Goal: Task Accomplishment & Management: Manage account settings

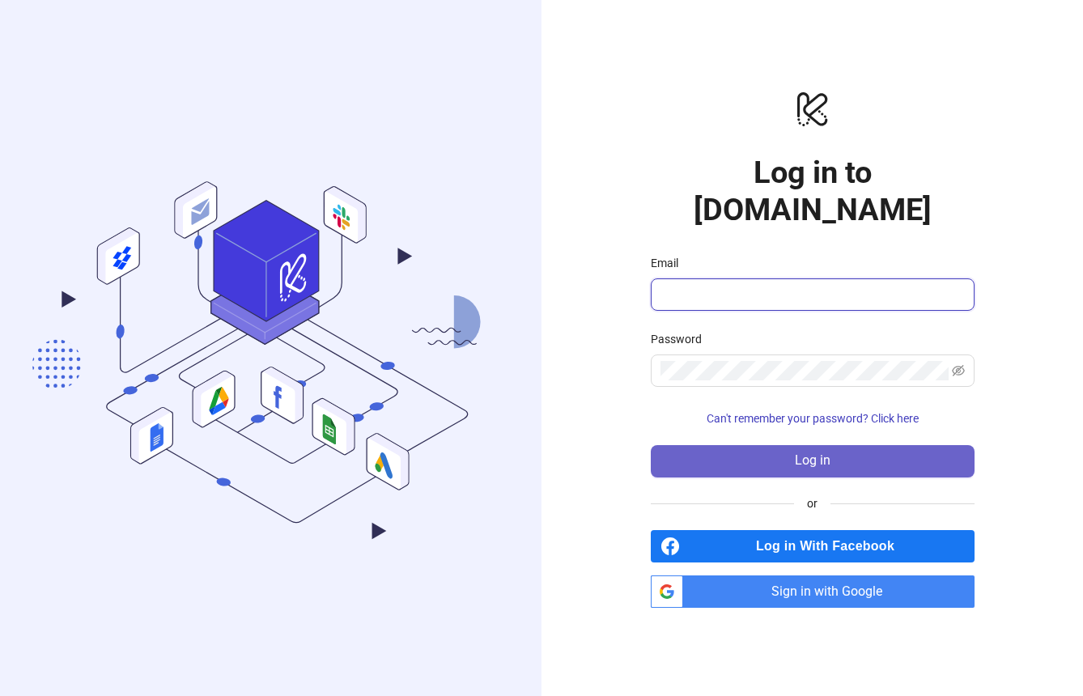
type input "**********"
click at [666, 449] on button "Log in" at bounding box center [813, 461] width 324 height 32
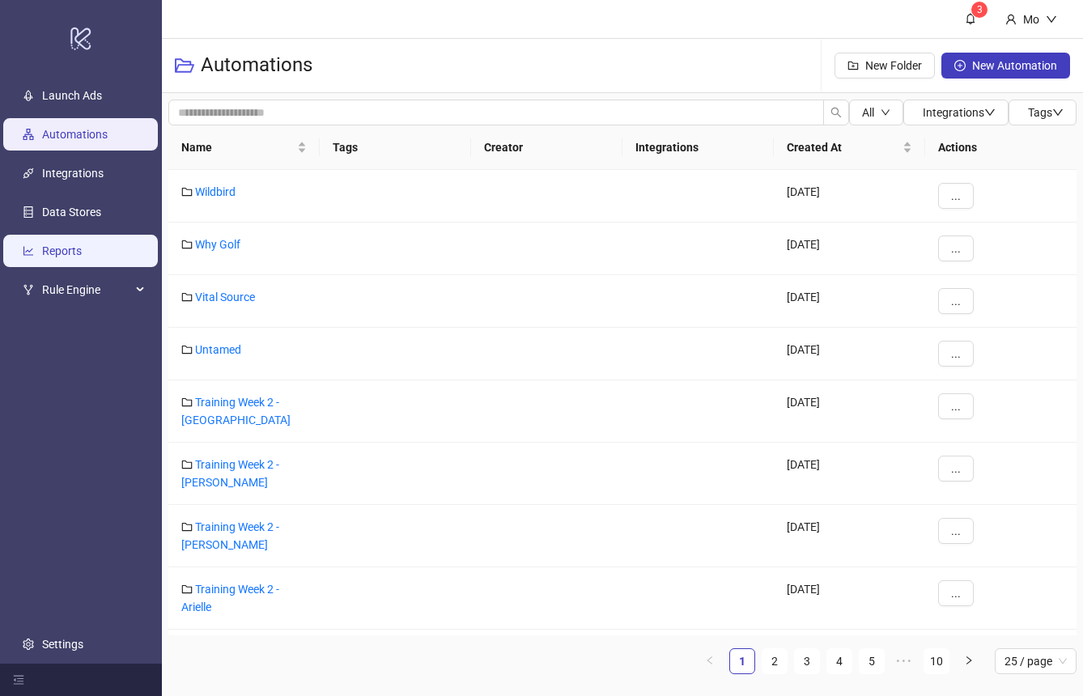
click at [82, 258] on link "Reports" at bounding box center [62, 251] width 40 height 13
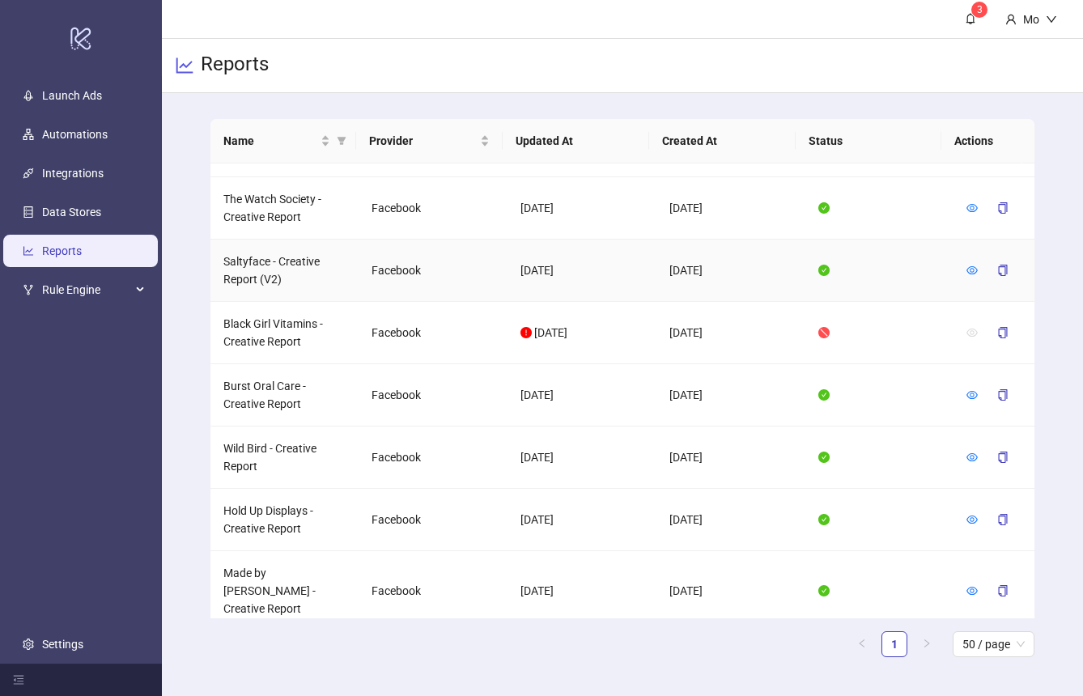
scroll to position [790, 0]
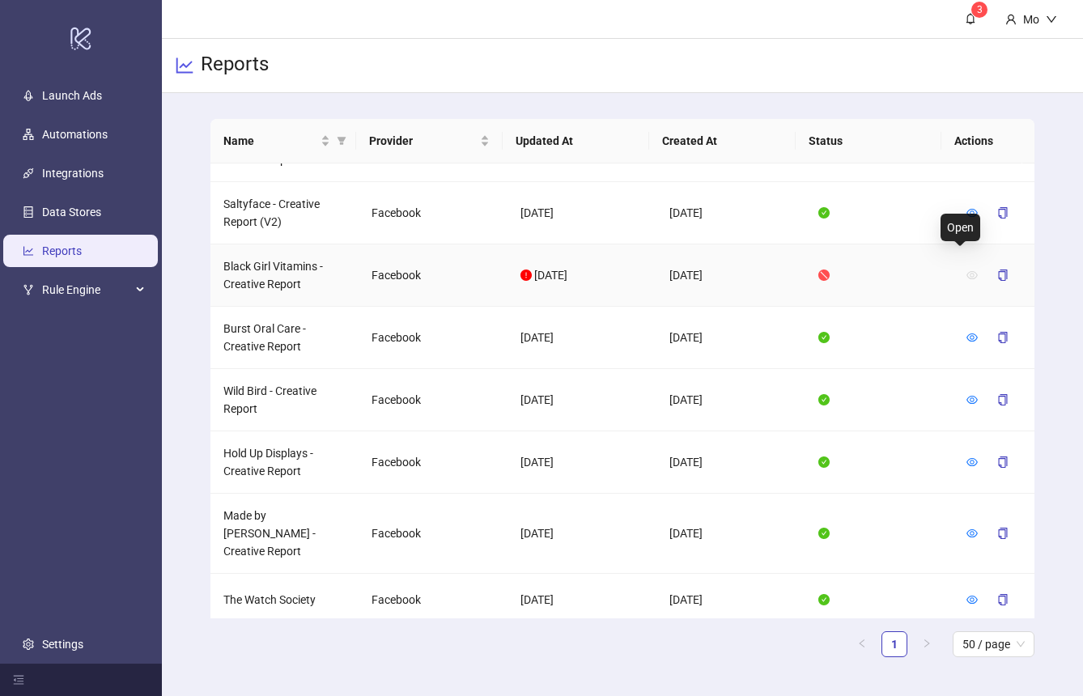
click at [966, 271] on icon "eye" at bounding box center [971, 275] width 11 height 8
click at [265, 254] on td "Black Girl Vitamins - Creative Report" at bounding box center [284, 275] width 149 height 62
click at [554, 245] on td "[DATE]" at bounding box center [581, 275] width 149 height 62
click at [554, 269] on span "[DATE]" at bounding box center [550, 275] width 33 height 13
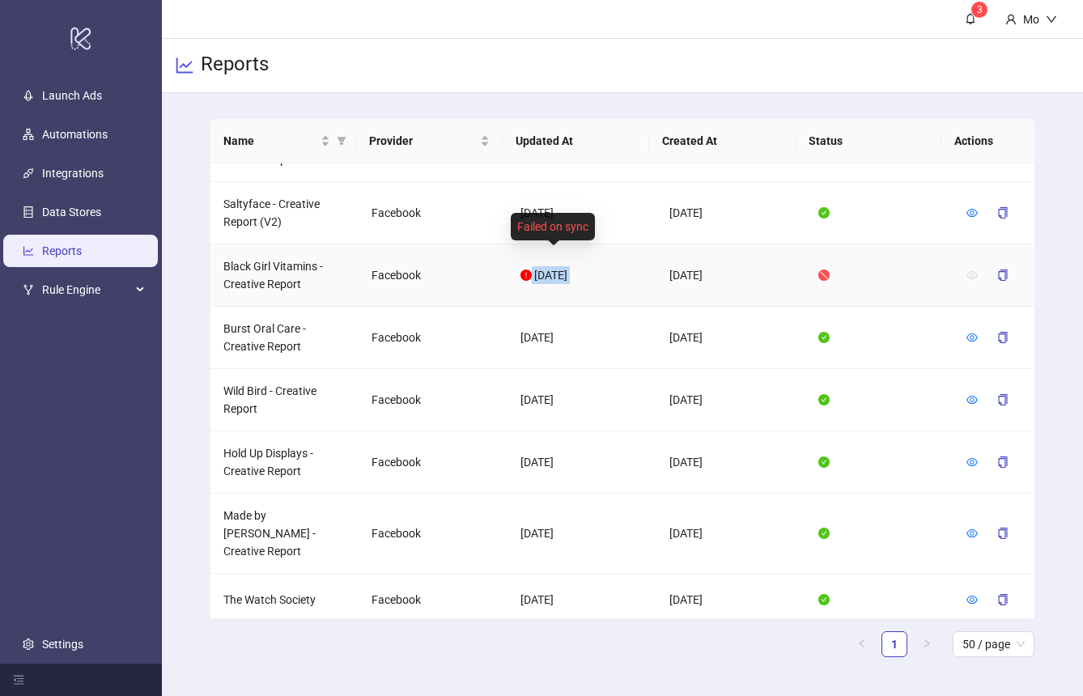
click at [554, 269] on span "[DATE]" at bounding box center [550, 275] width 33 height 13
click at [818, 270] on icon "stop" at bounding box center [823, 275] width 11 height 11
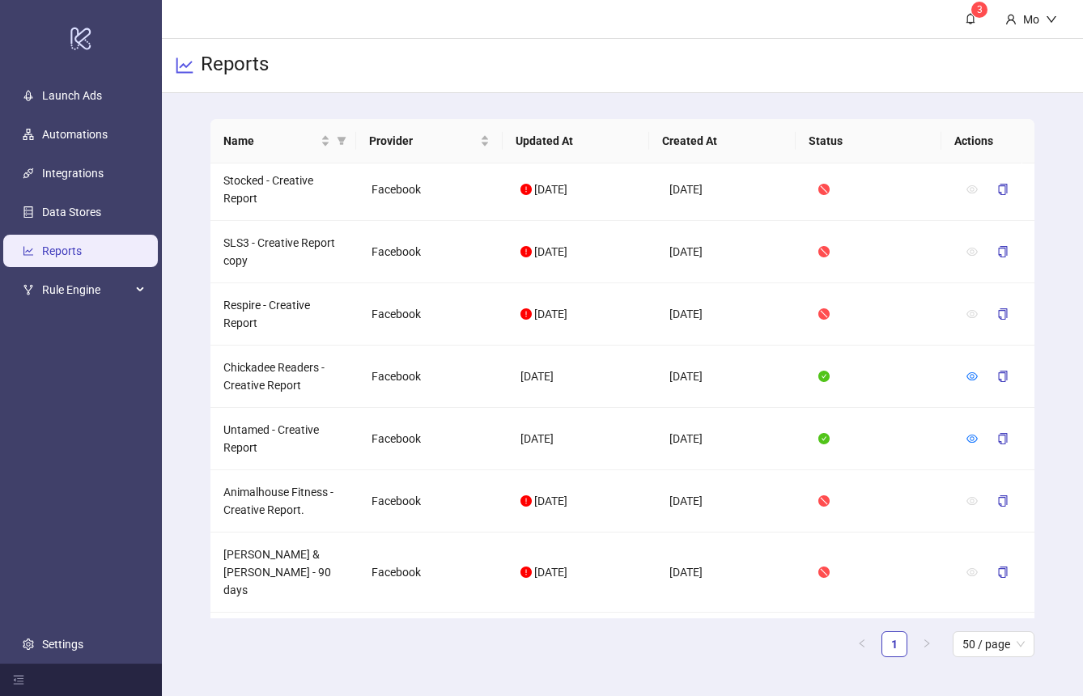
scroll to position [0, 0]
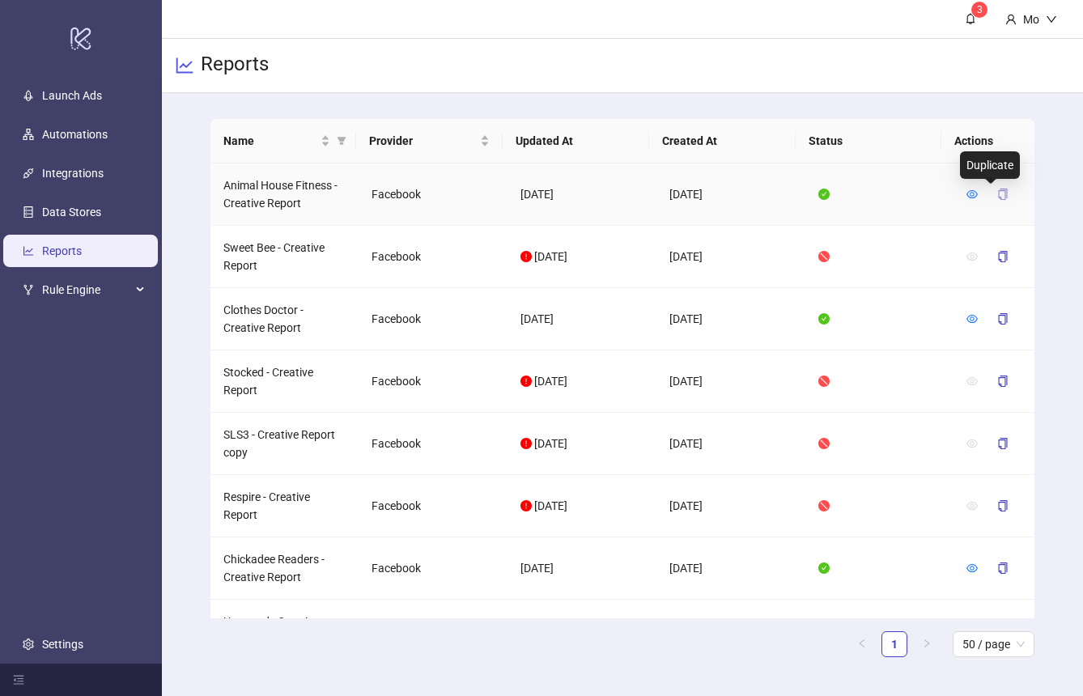
click at [997, 197] on icon "copy" at bounding box center [1002, 194] width 11 height 11
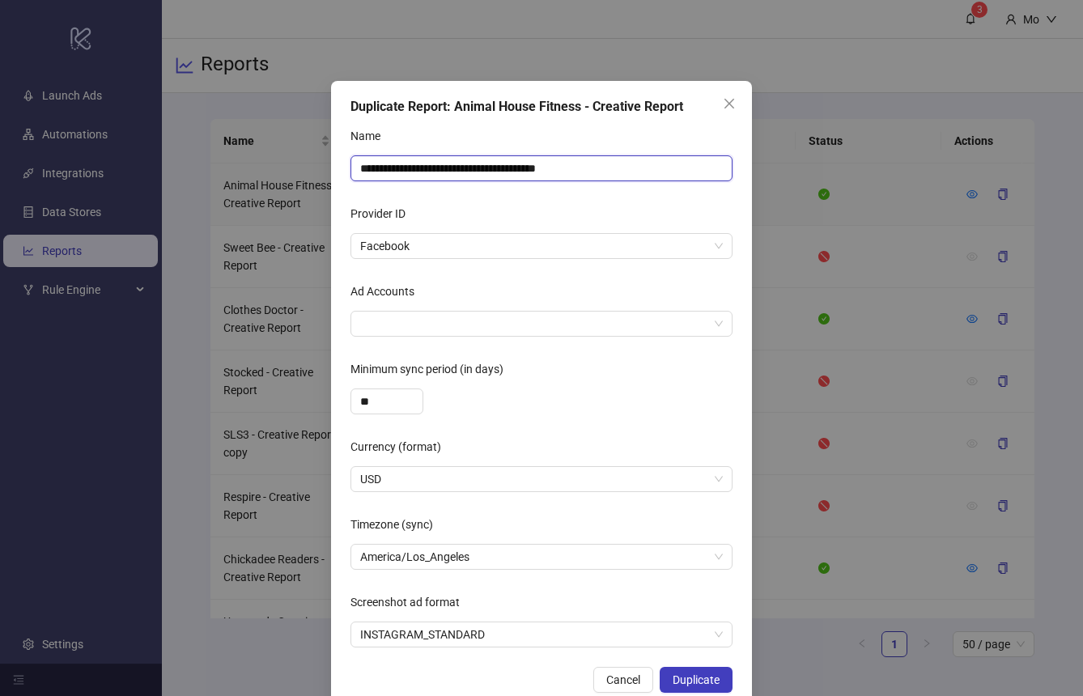
drag, startPoint x: 464, startPoint y: 171, endPoint x: 261, endPoint y: 170, distance: 202.3
click at [261, 170] on div "**********" at bounding box center [541, 348] width 1083 height 696
drag, startPoint x: 473, startPoint y: 170, endPoint x: 579, endPoint y: 170, distance: 105.2
click at [579, 170] on input "**********" at bounding box center [541, 168] width 382 height 26
click at [497, 322] on div at bounding box center [533, 323] width 359 height 23
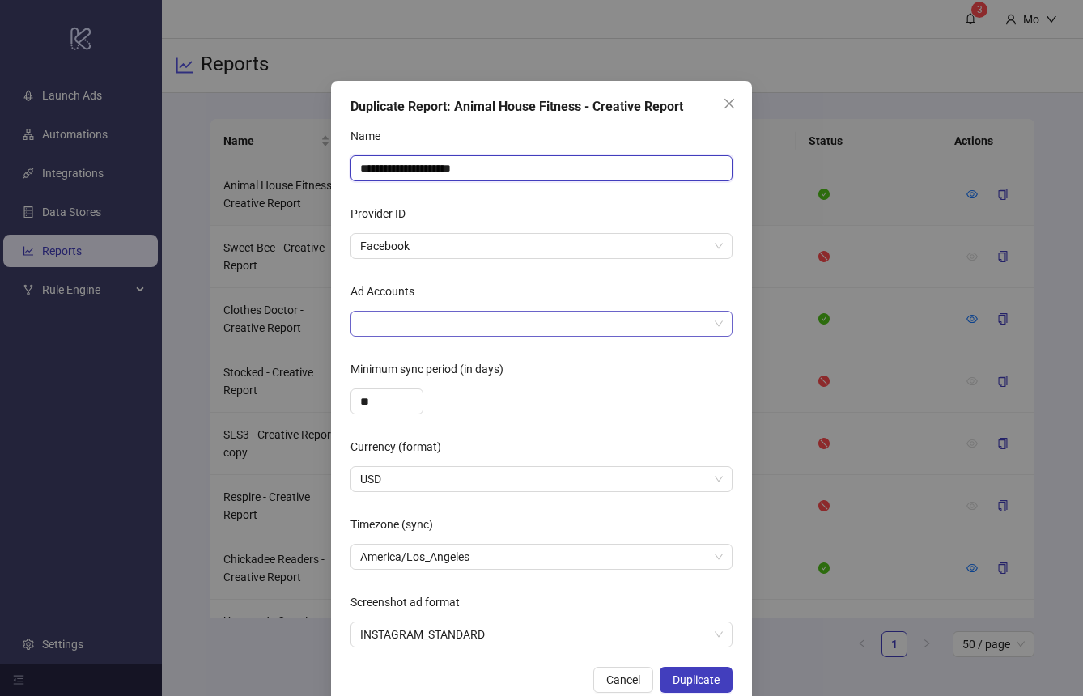
type input "**********"
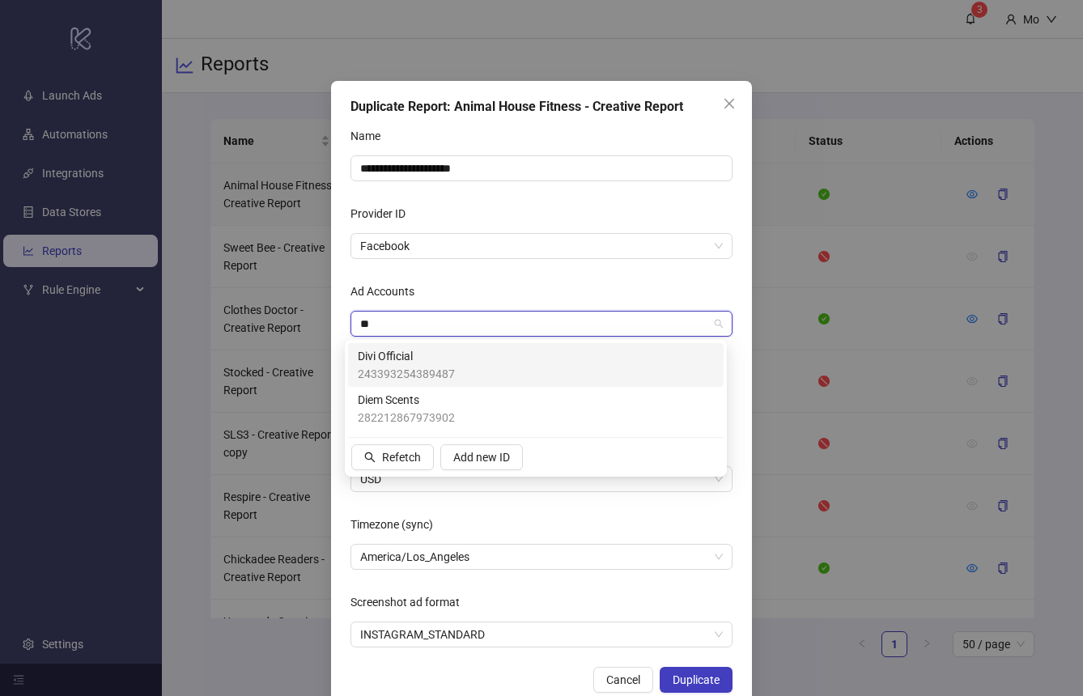
type input "***"
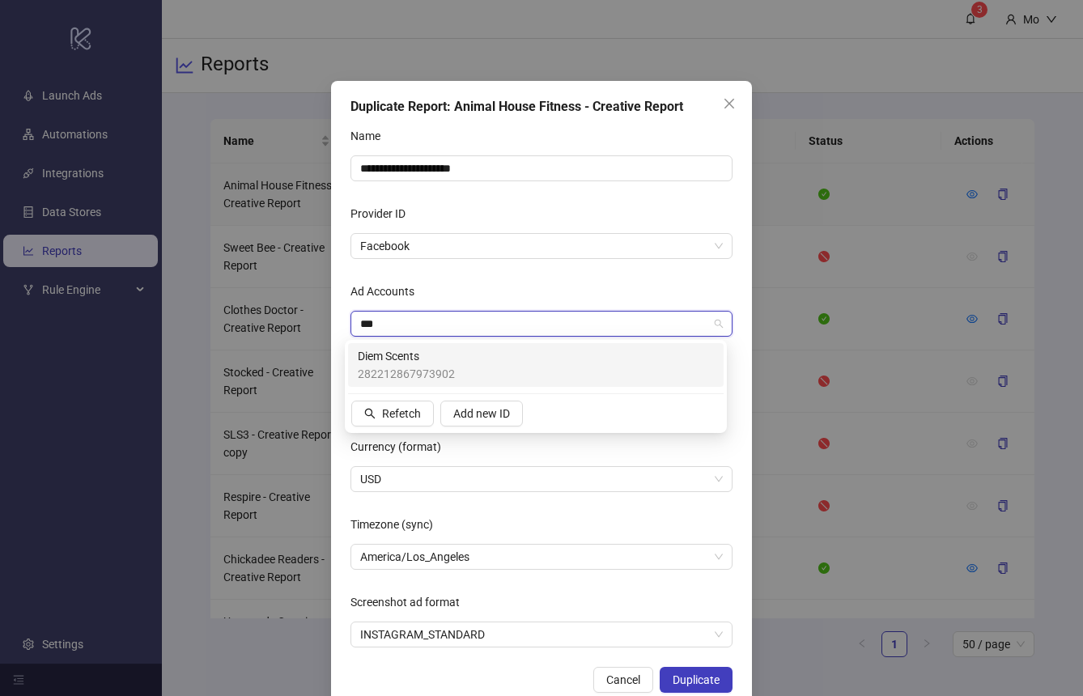
click at [445, 365] on span "282212867973902" at bounding box center [406, 374] width 97 height 18
click at [446, 435] on div "Currency (format)" at bounding box center [541, 450] width 382 height 32
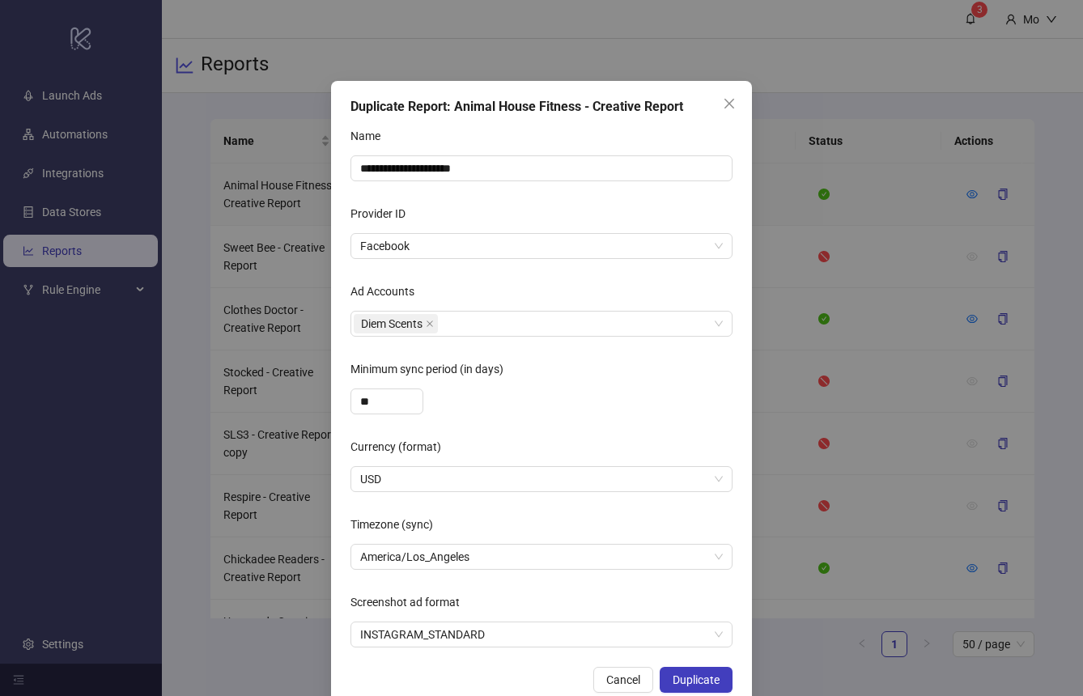
scroll to position [32, 0]
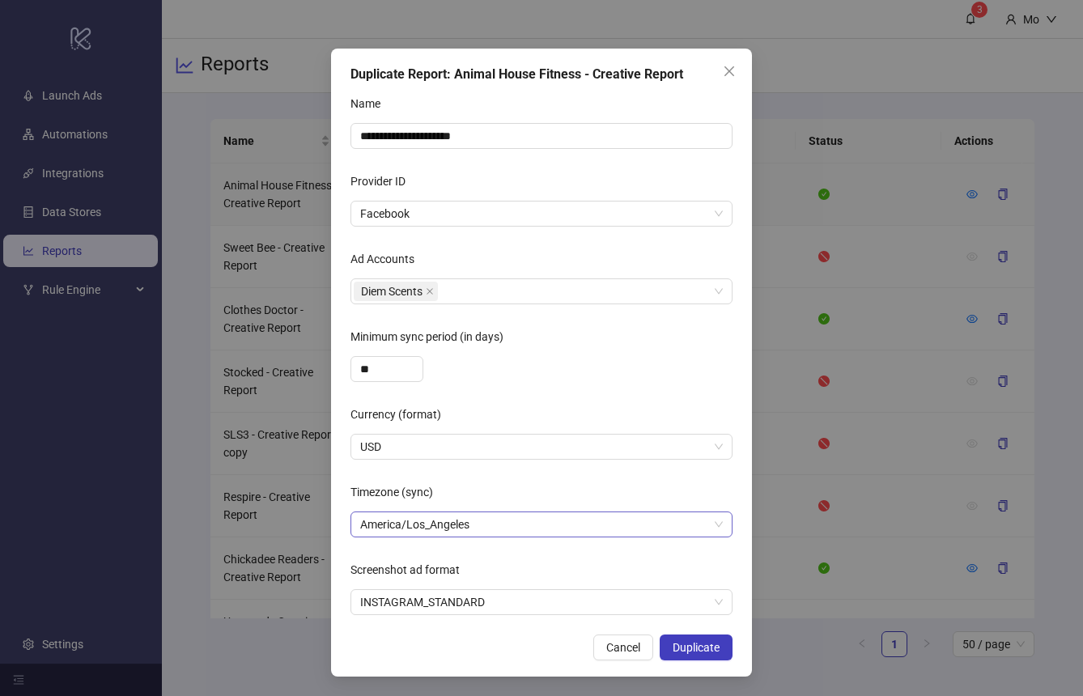
click at [528, 520] on span "America/Los_Angeles" at bounding box center [541, 524] width 363 height 24
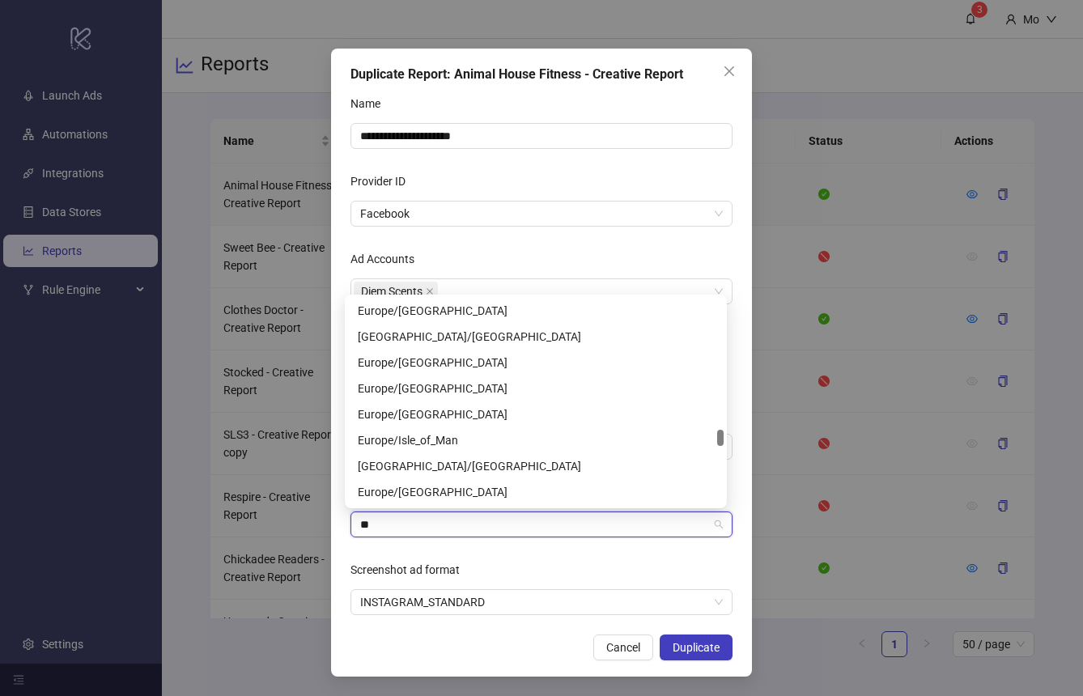
scroll to position [0, 0]
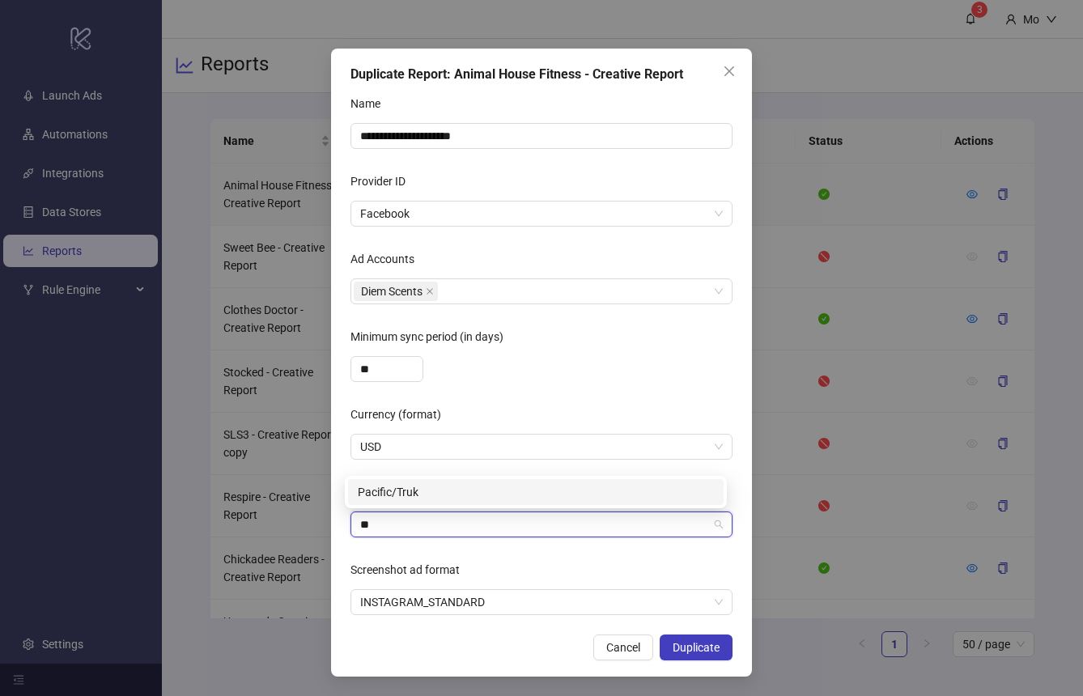
type input "*"
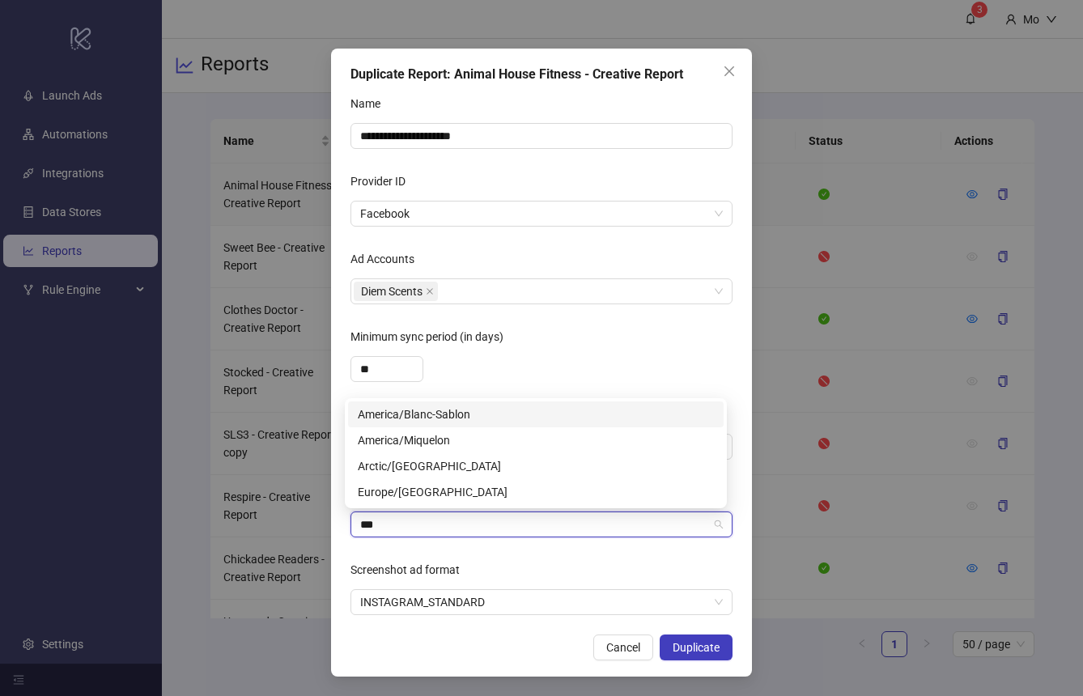
type input "****"
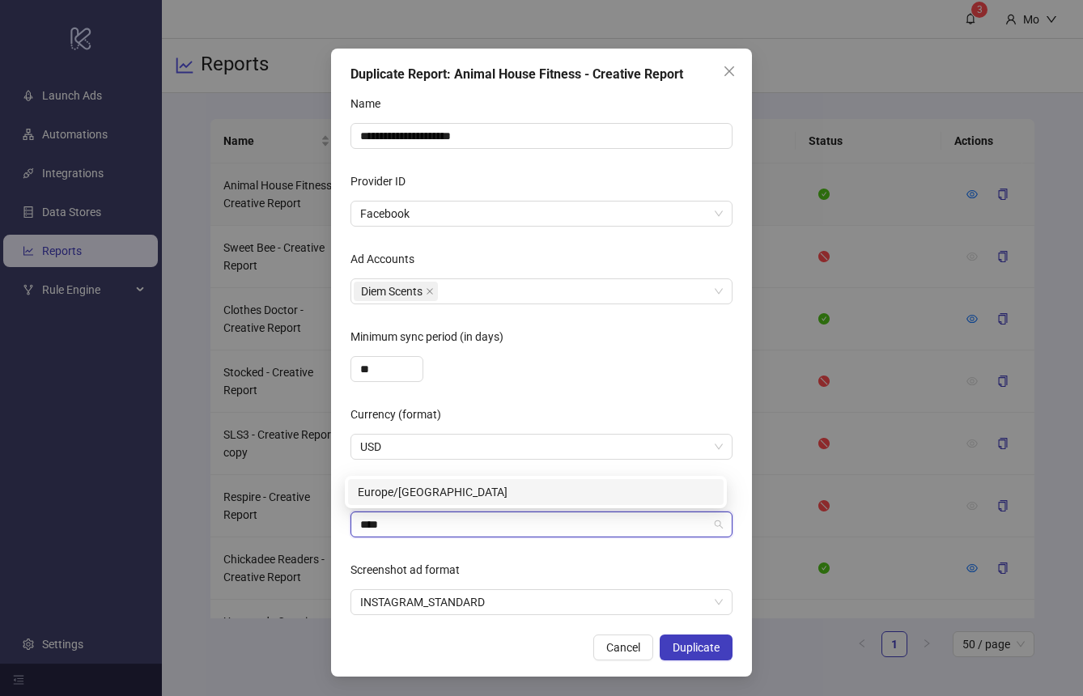
click at [446, 501] on div "Europe/[GEOGRAPHIC_DATA]" at bounding box center [536, 492] width 376 height 26
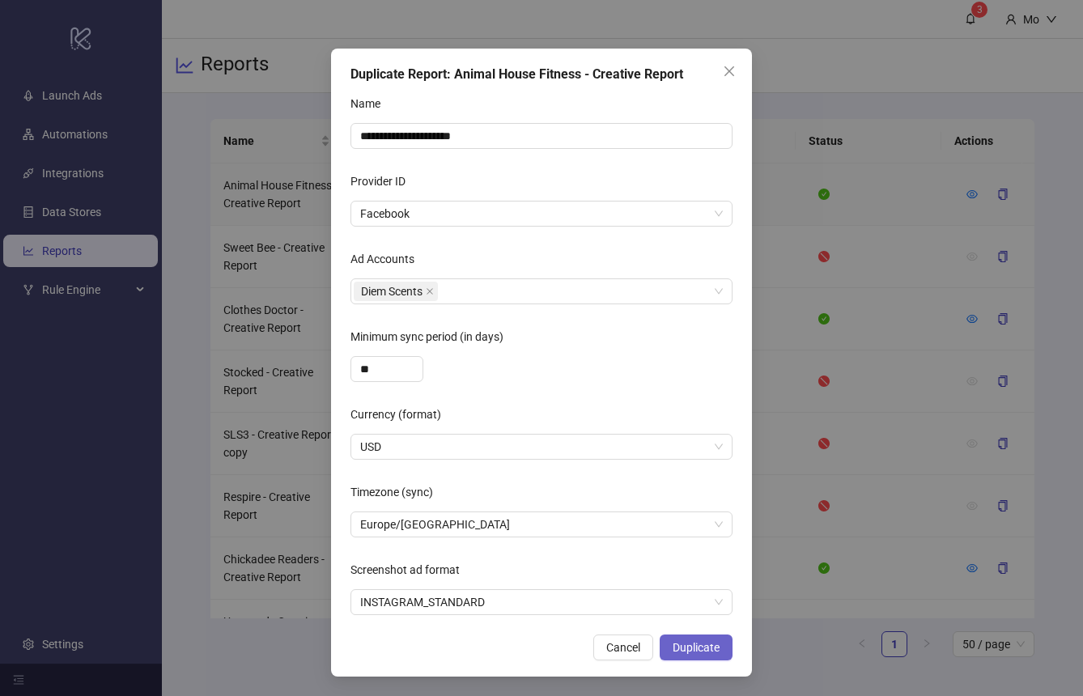
click at [686, 653] on span "Duplicate" at bounding box center [696, 647] width 47 height 13
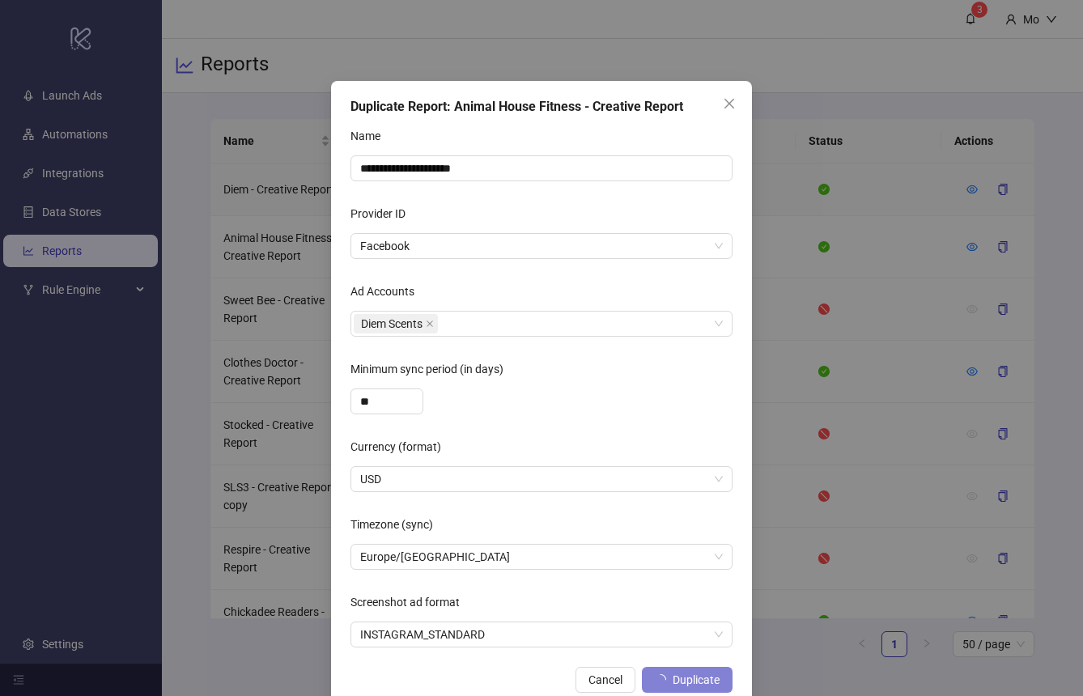
click at [554, 444] on div "**********" at bounding box center [541, 348] width 1083 height 696
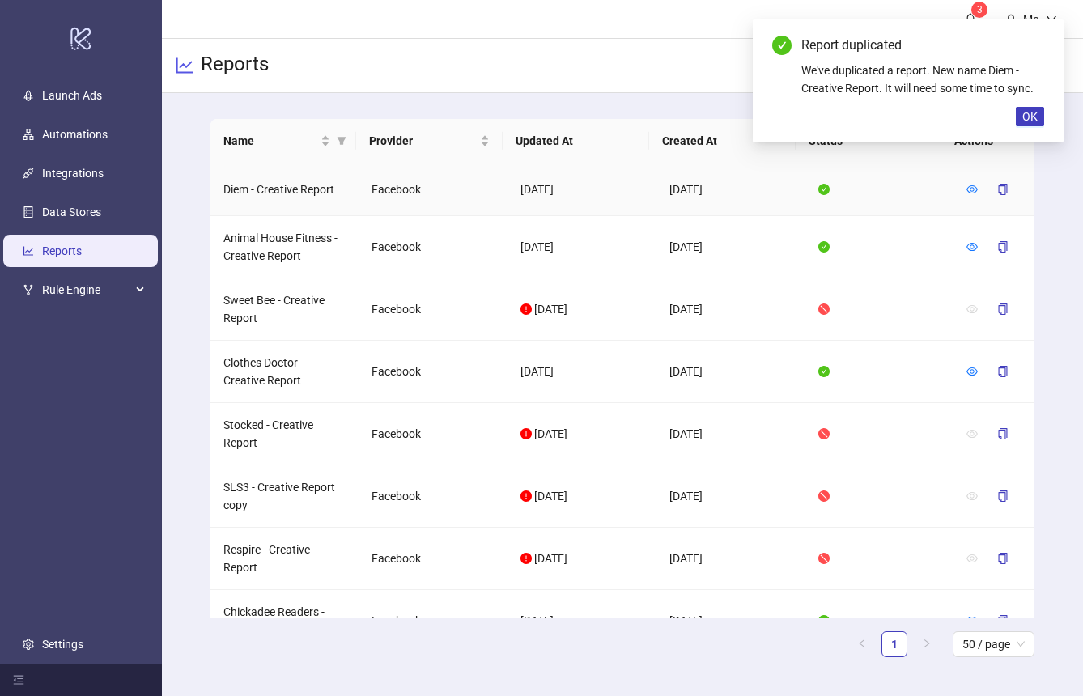
click at [299, 196] on td "Diem - Creative Report" at bounding box center [284, 189] width 149 height 53
click at [966, 191] on icon "eye" at bounding box center [971, 189] width 11 height 11
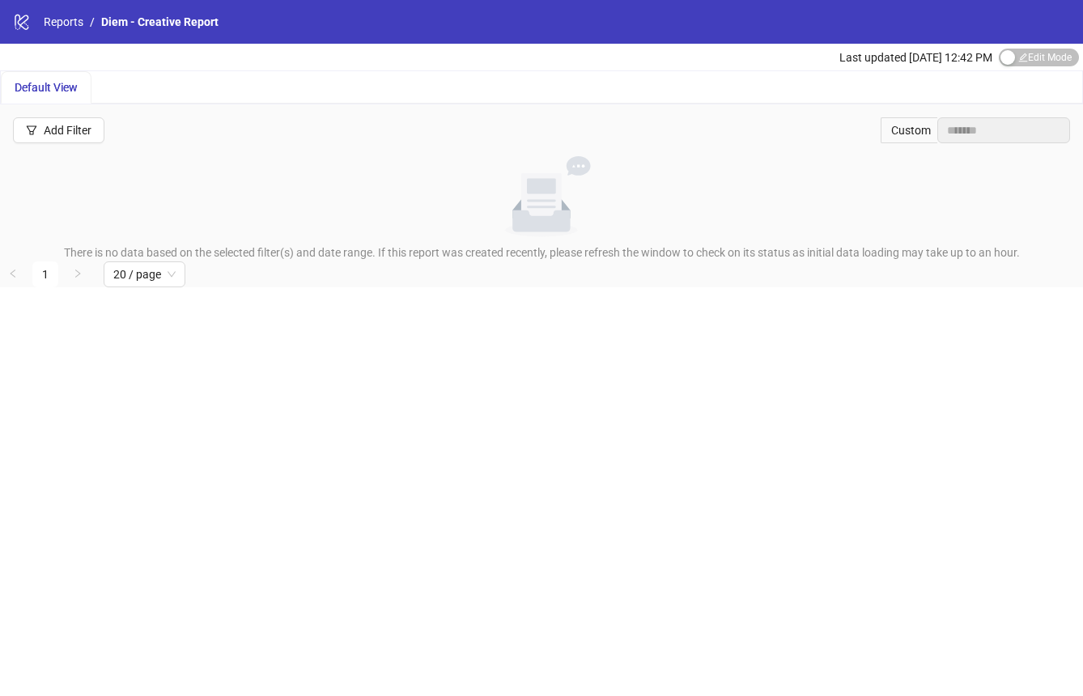
click at [915, 130] on div "Custom" at bounding box center [909, 130] width 57 height 26
click at [62, 83] on span "Default View" at bounding box center [46, 87] width 63 height 13
click at [57, 23] on link "Reports" at bounding box center [63, 22] width 46 height 18
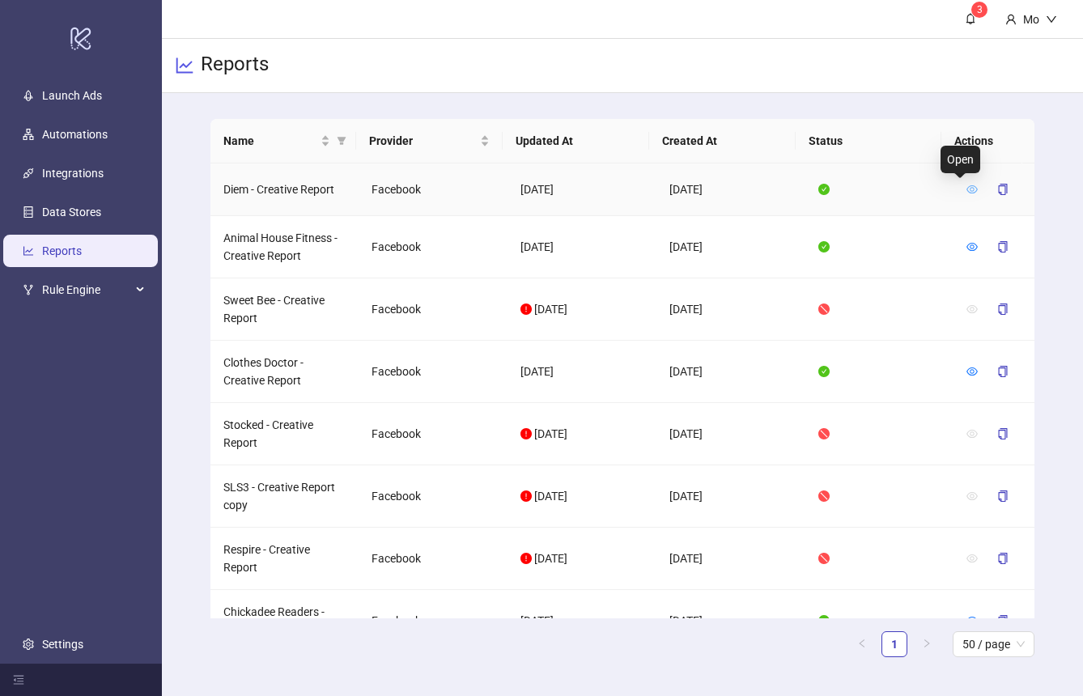
click at [966, 191] on icon "eye" at bounding box center [971, 189] width 11 height 11
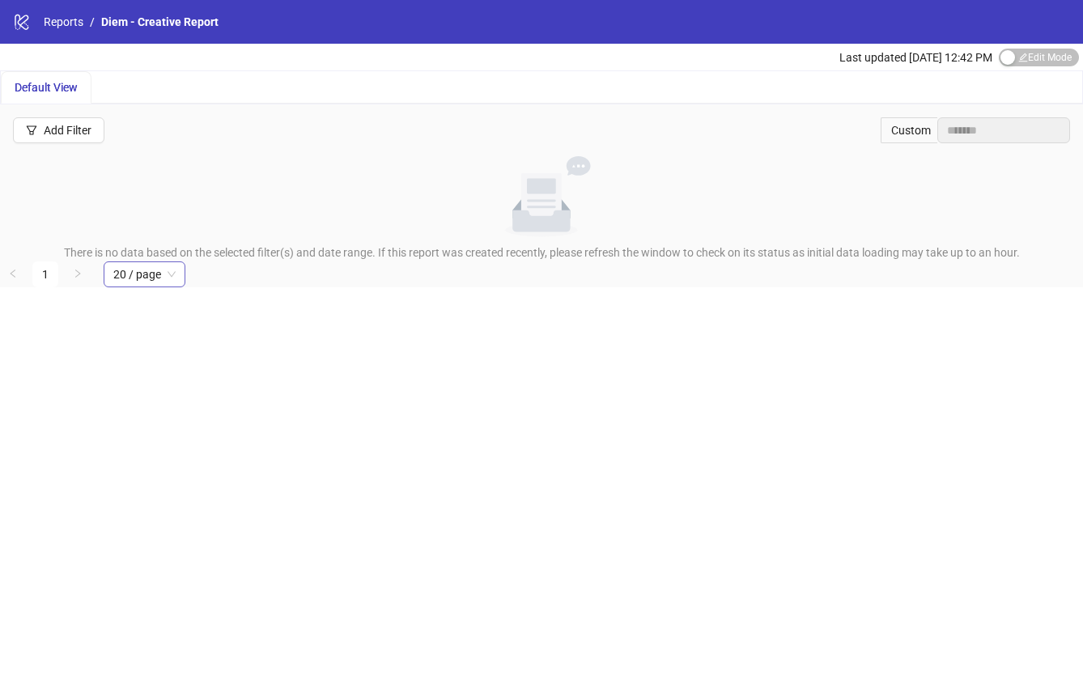
click at [172, 268] on span "20 / page" at bounding box center [144, 274] width 62 height 24
click at [171, 268] on span "20 / page" at bounding box center [144, 274] width 62 height 24
click at [64, 23] on link "Reports" at bounding box center [63, 22] width 46 height 18
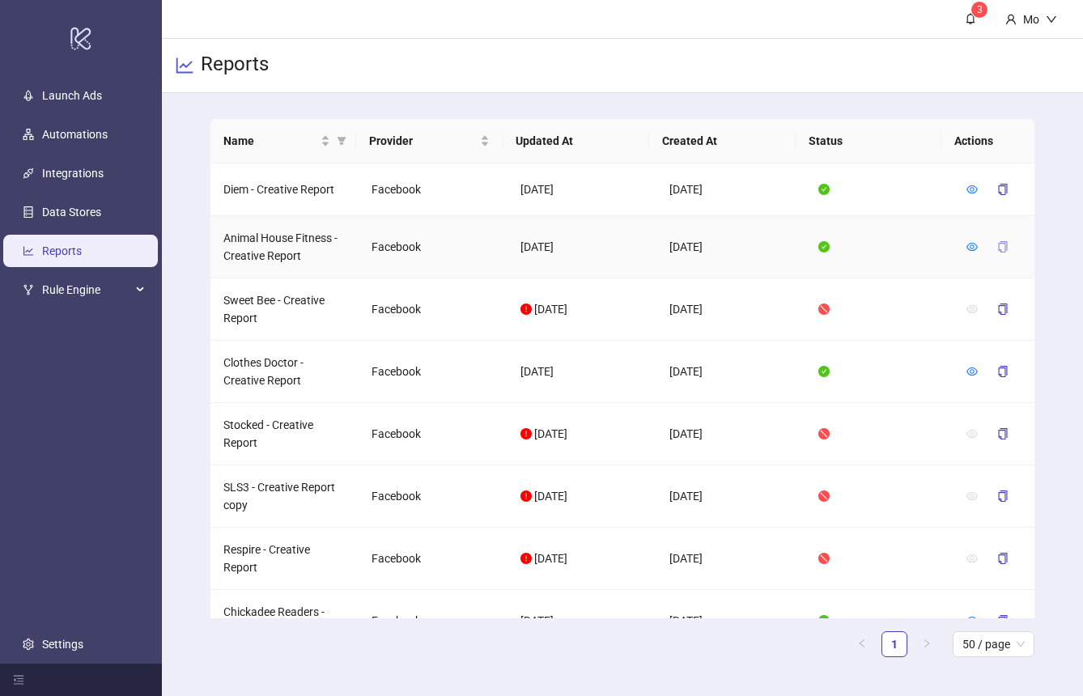
click at [997, 245] on icon "copy" at bounding box center [1002, 246] width 11 height 11
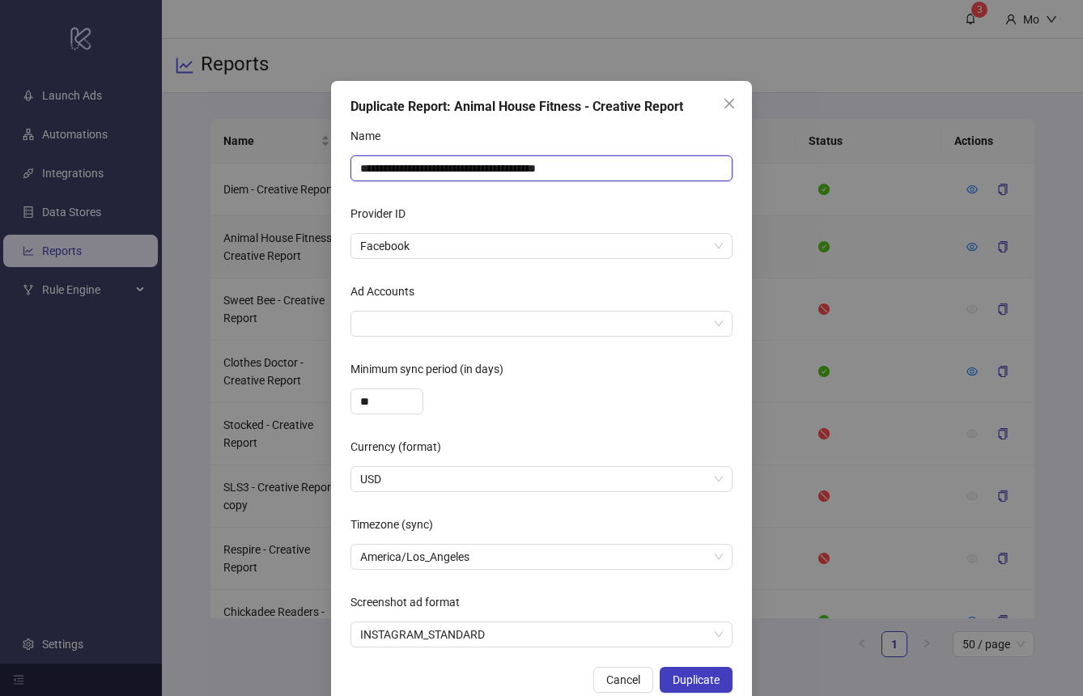
click at [546, 159] on input "**********" at bounding box center [541, 168] width 382 height 26
drag, startPoint x: 465, startPoint y: 170, endPoint x: 303, endPoint y: 167, distance: 161.9
click at [303, 167] on div "**********" at bounding box center [541, 348] width 1083 height 696
type input "**********"
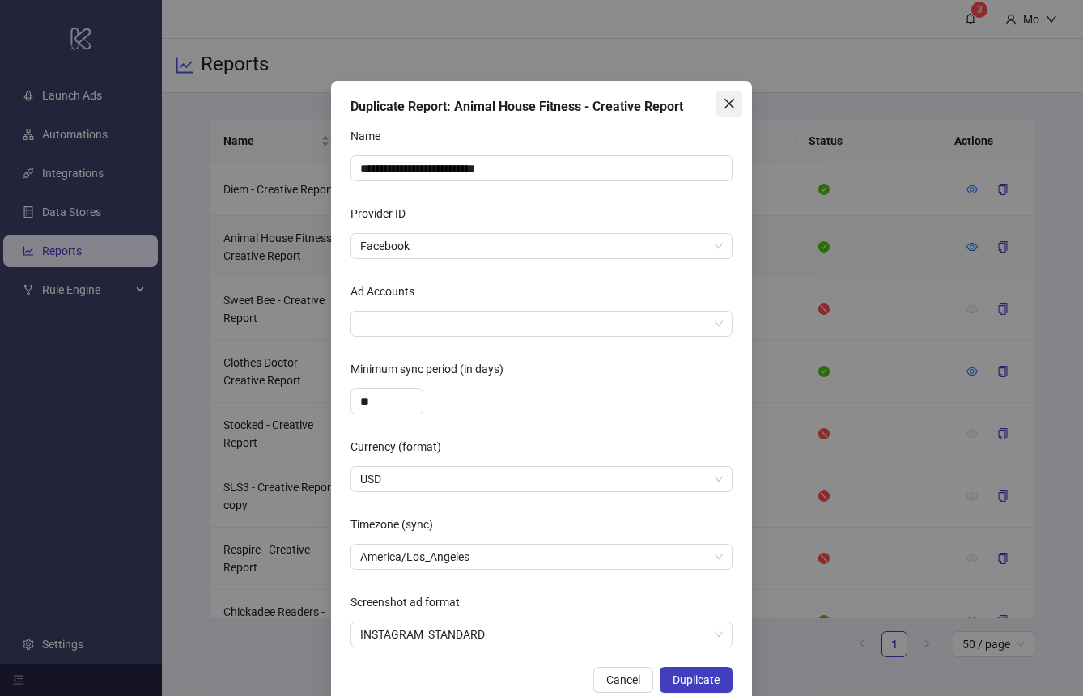
click at [723, 99] on icon "close" at bounding box center [729, 103] width 13 height 13
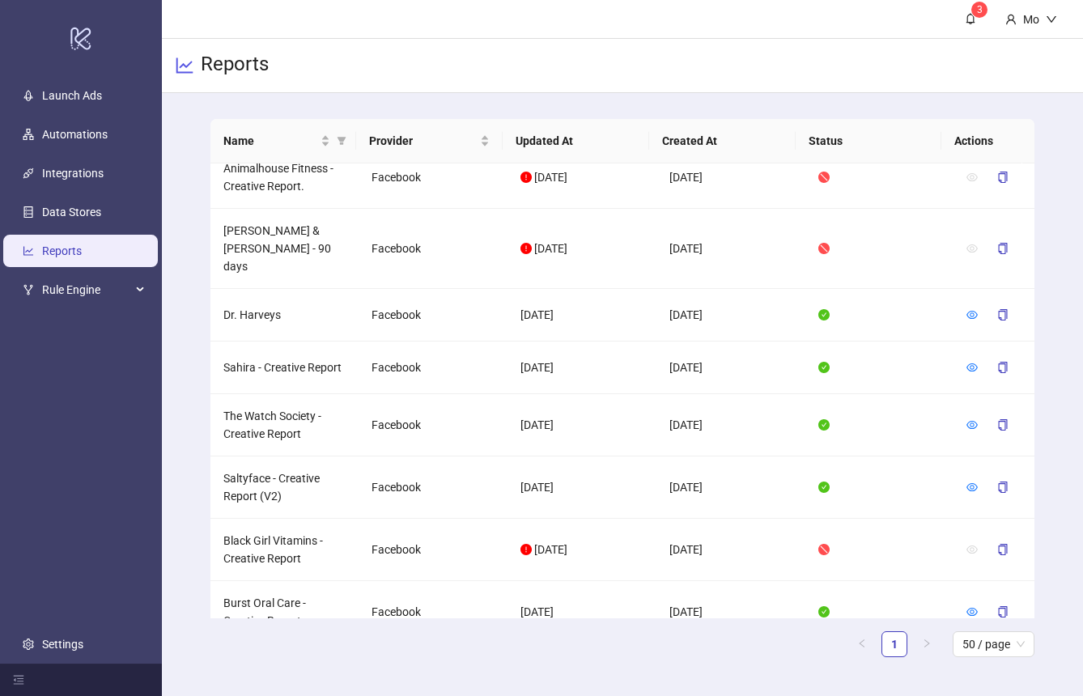
scroll to position [720, 0]
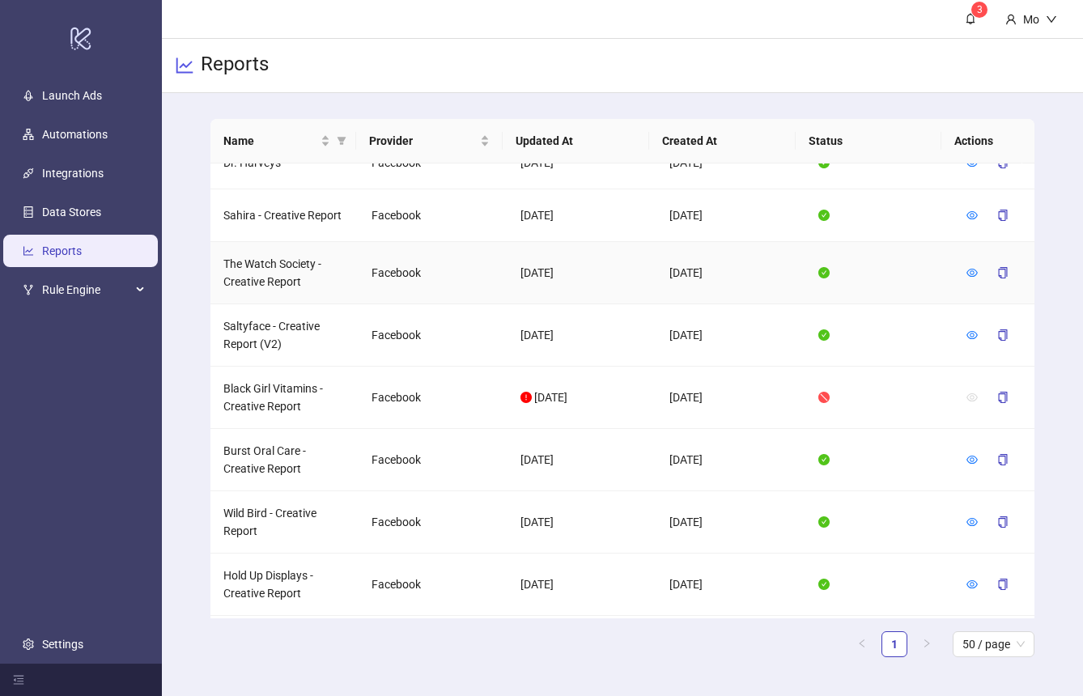
click at [966, 264] on div at bounding box center [971, 273] width 11 height 18
click at [966, 266] on link at bounding box center [971, 272] width 11 height 13
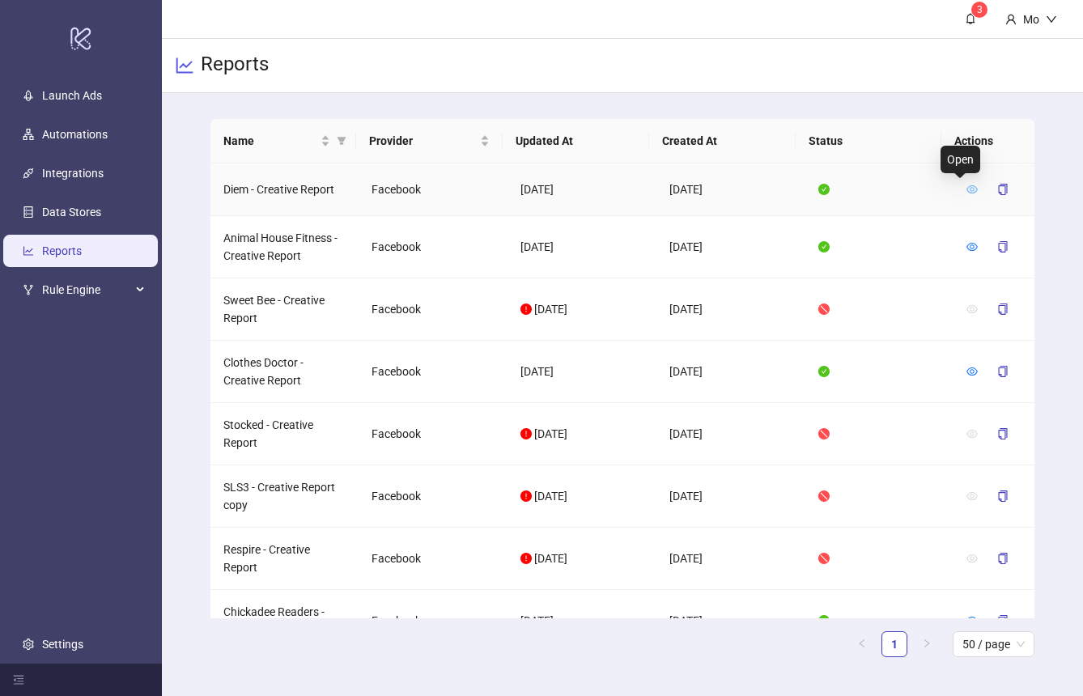
click at [966, 188] on icon "eye" at bounding box center [971, 189] width 11 height 11
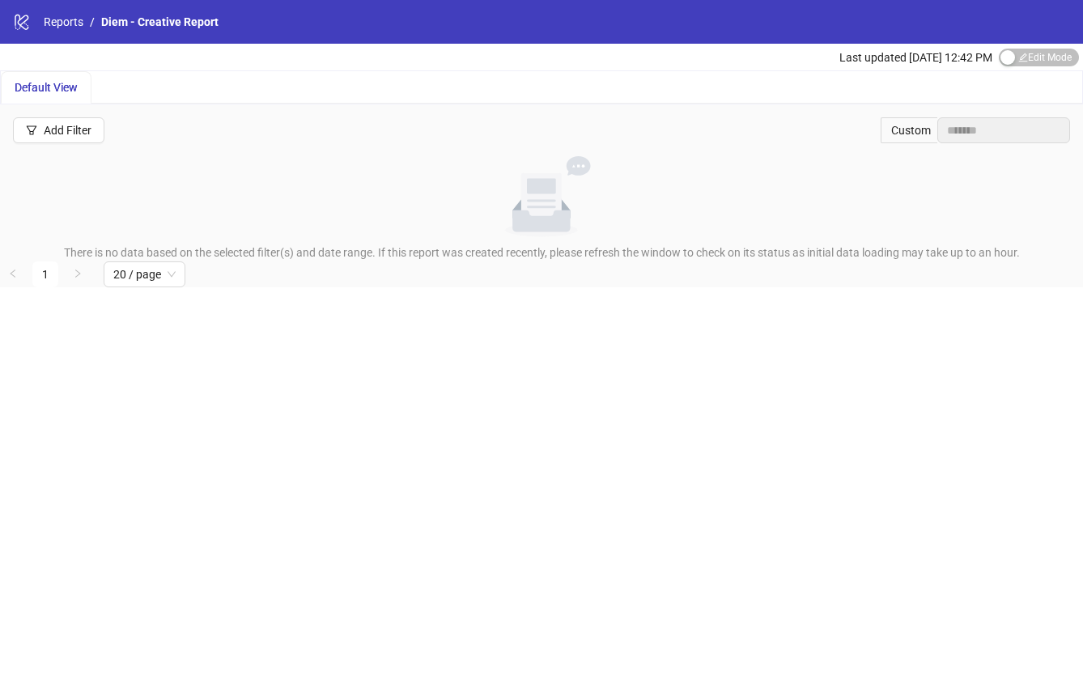
click at [912, 129] on div "Custom" at bounding box center [909, 130] width 57 height 26
click at [1034, 59] on span "Edit Mode Edit Mode" at bounding box center [1039, 58] width 80 height 18
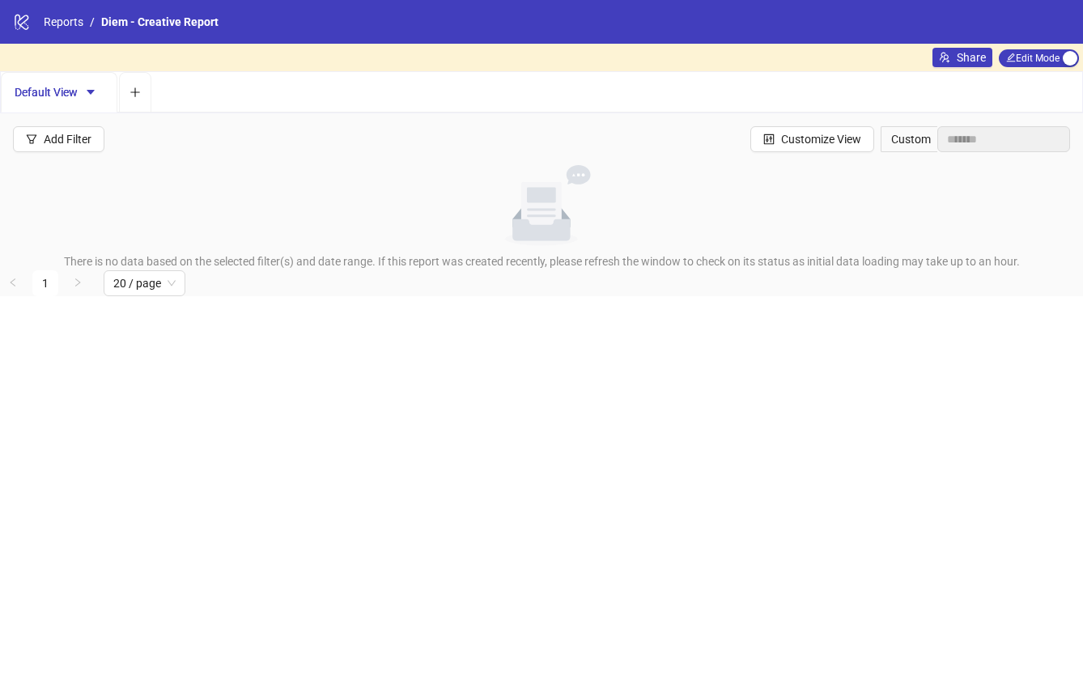
click at [899, 142] on div "Custom" at bounding box center [909, 139] width 57 height 26
click at [806, 136] on span "Customize View" at bounding box center [821, 139] width 80 height 13
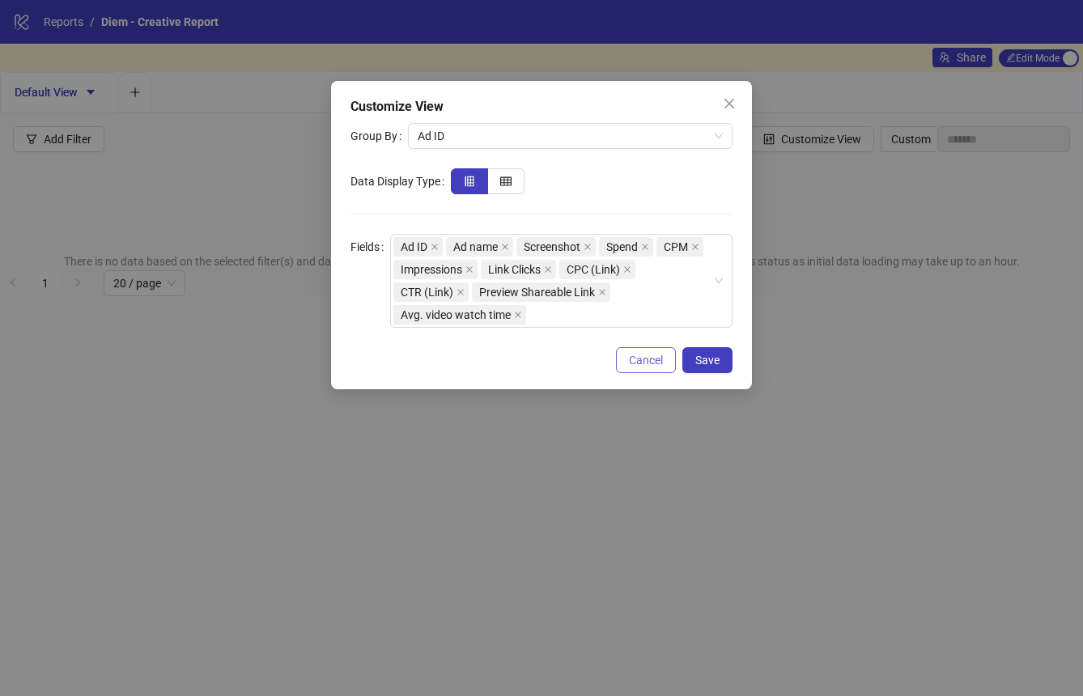
click at [648, 363] on span "Cancel" at bounding box center [646, 360] width 34 height 13
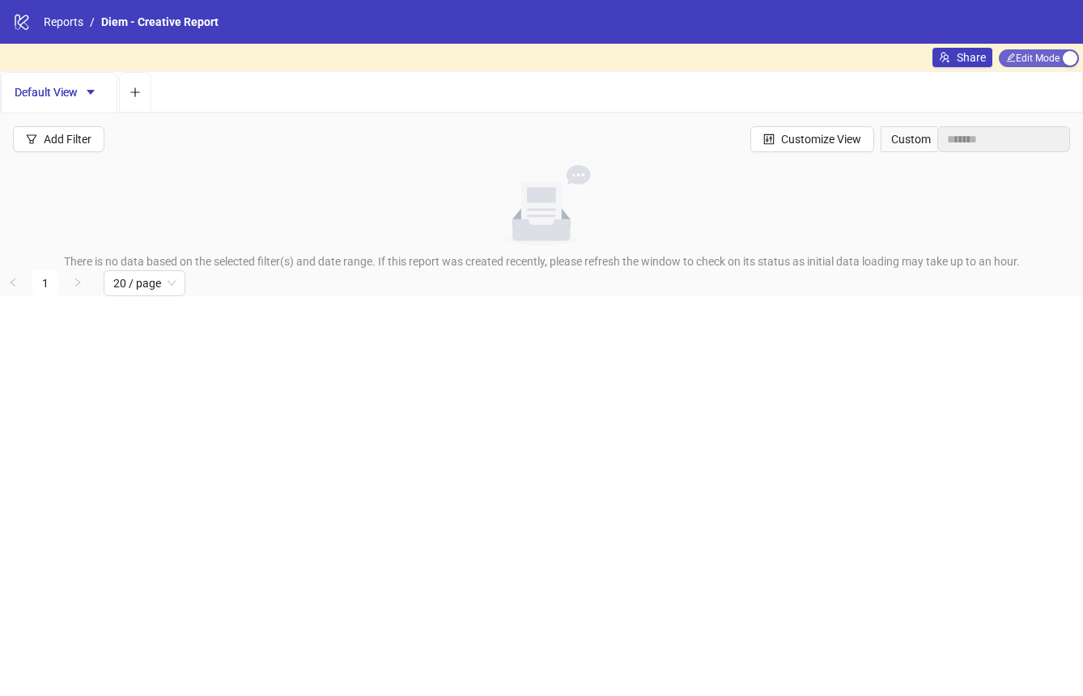
click at [1038, 57] on span "Edit Mode Edit Mode" at bounding box center [1039, 58] width 80 height 18
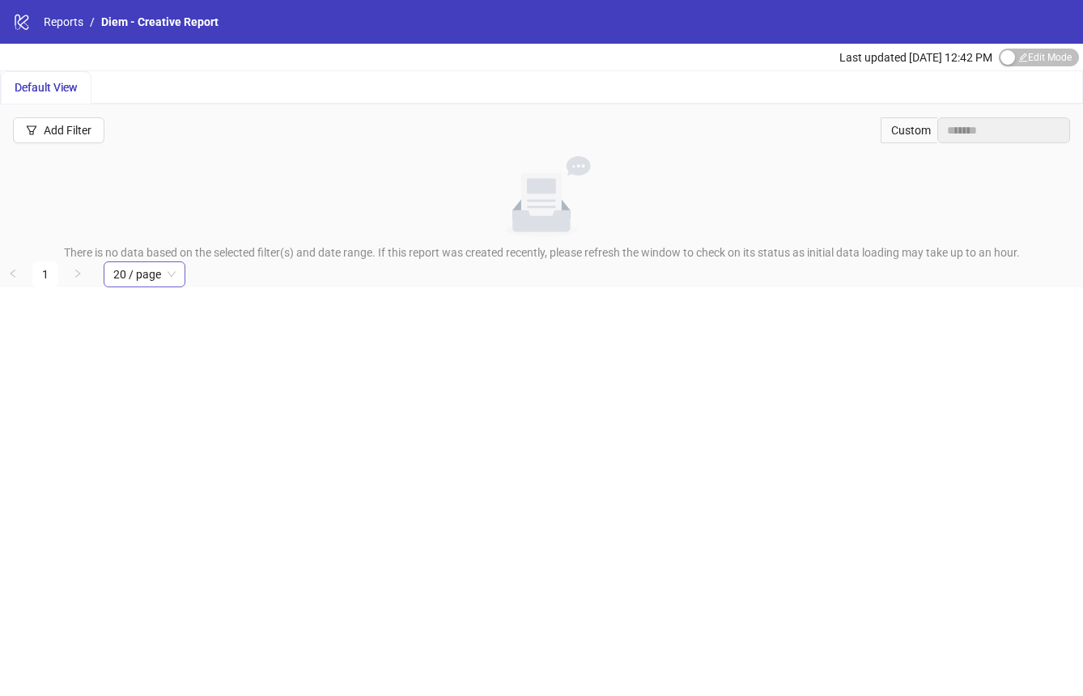
click at [155, 273] on span "20 / page" at bounding box center [144, 274] width 62 height 24
click at [149, 235] on div "100 / page" at bounding box center [145, 242] width 56 height 18
click at [147, 270] on span "100 / page" at bounding box center [147, 274] width 69 height 24
click at [154, 178] on div "20 / page" at bounding box center [148, 190] width 82 height 26
click at [81, 125] on div "Add Filter" at bounding box center [68, 130] width 48 height 13
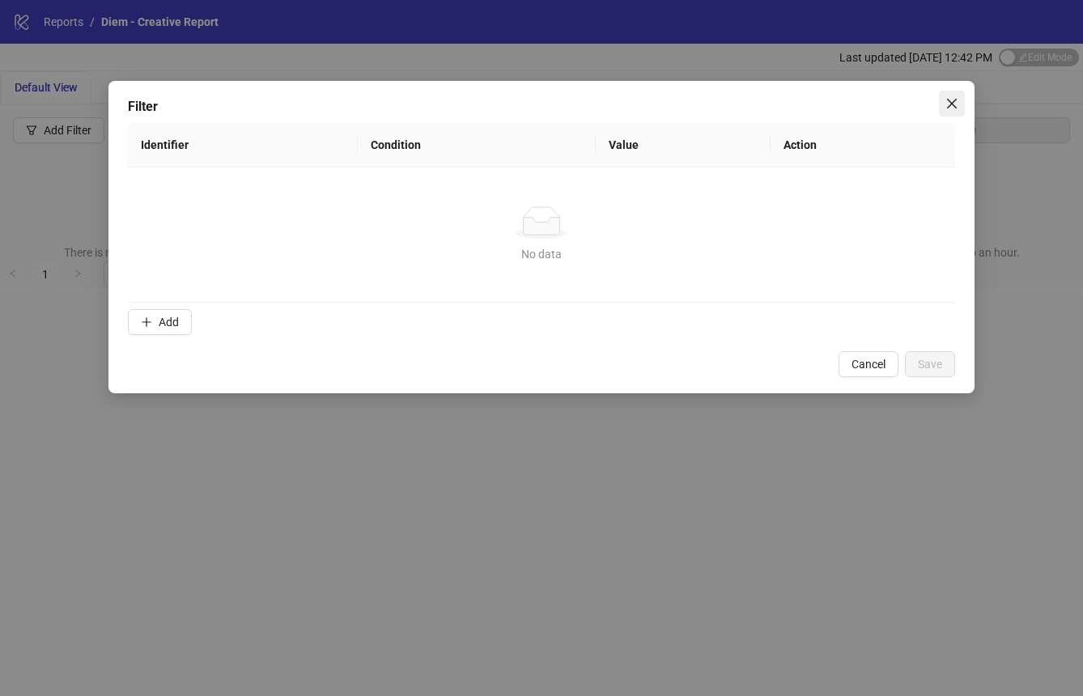
click at [957, 102] on icon "close" at bounding box center [951, 103] width 13 height 13
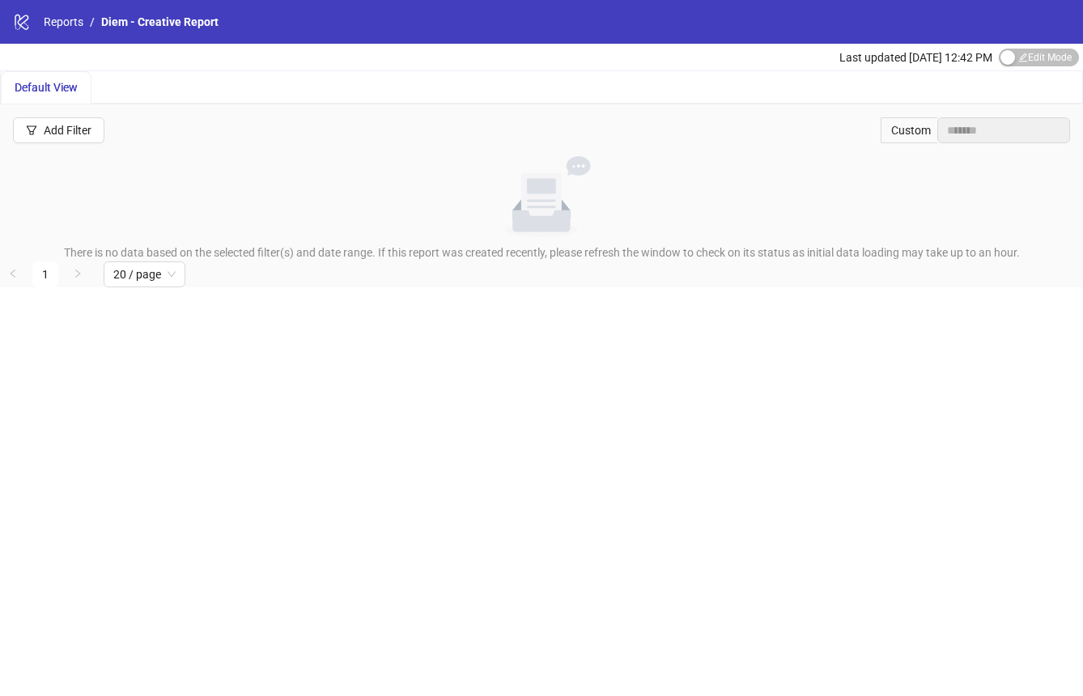
click at [114, 31] on div "logo/logo-mobile Reports / Diem - Creative Report" at bounding box center [541, 22] width 1083 height 44
click at [114, 22] on span "Diem - Creative Report" at bounding box center [159, 21] width 117 height 13
click at [66, 22] on link "Reports" at bounding box center [63, 22] width 46 height 18
